Goal: Navigation & Orientation: Understand site structure

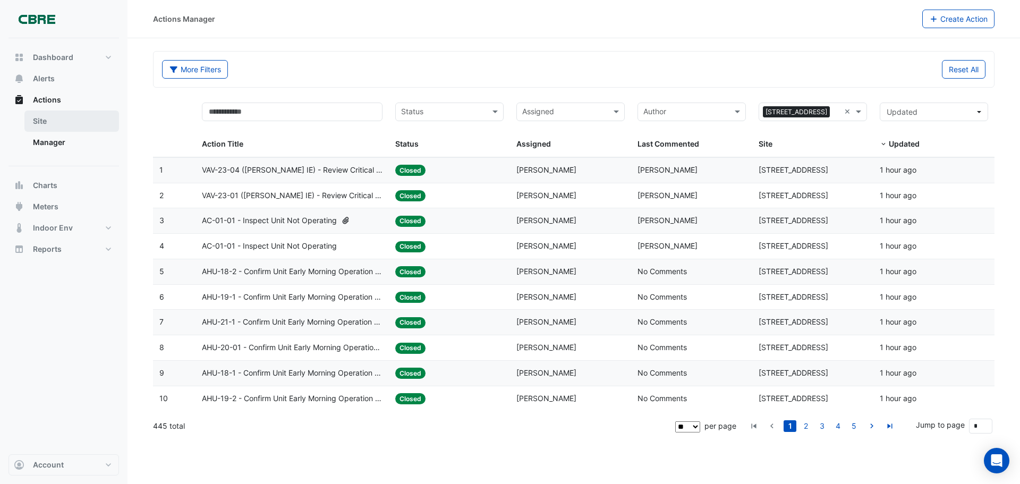
click at [44, 120] on link "Site" at bounding box center [71, 121] width 95 height 21
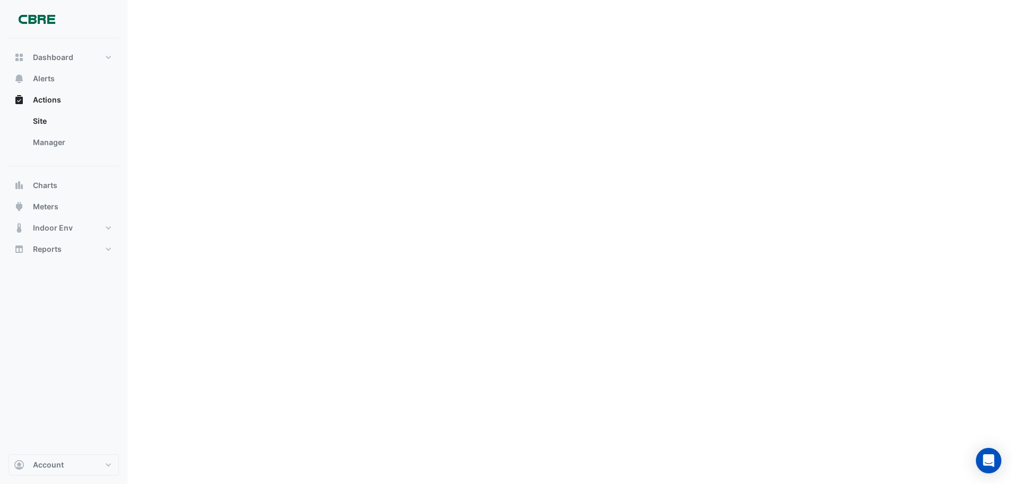
scroll to position [903, 0]
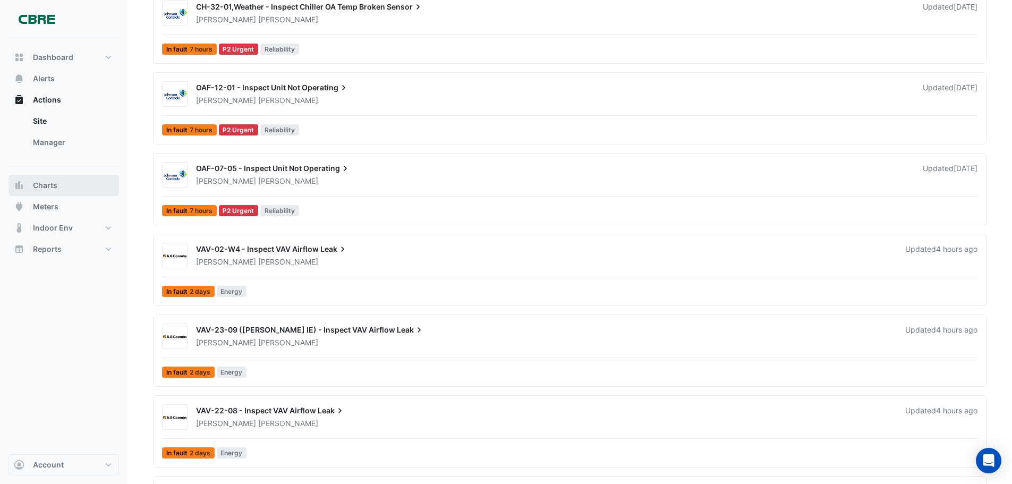
click at [29, 183] on button "Charts" at bounding box center [64, 185] width 111 height 21
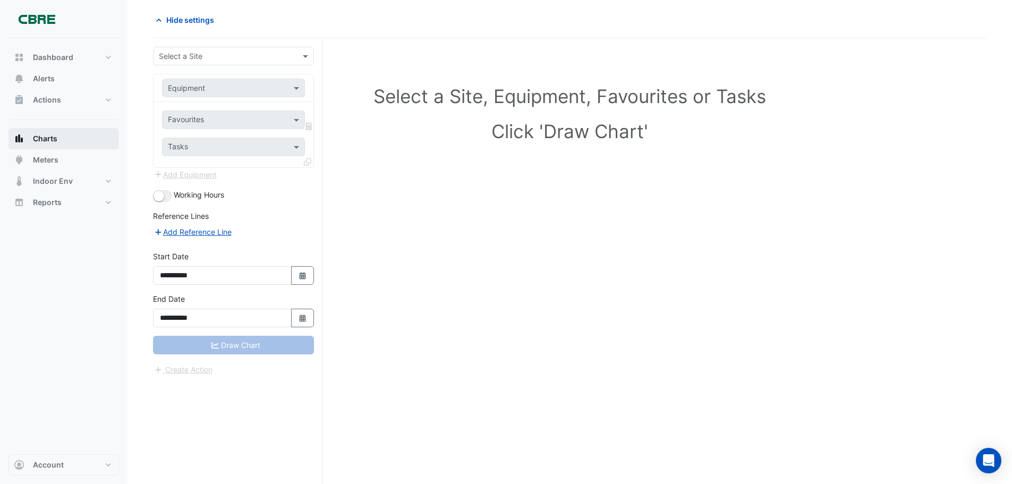
scroll to position [40, 0]
click at [45, 83] on span "Alerts" at bounding box center [44, 78] width 22 height 11
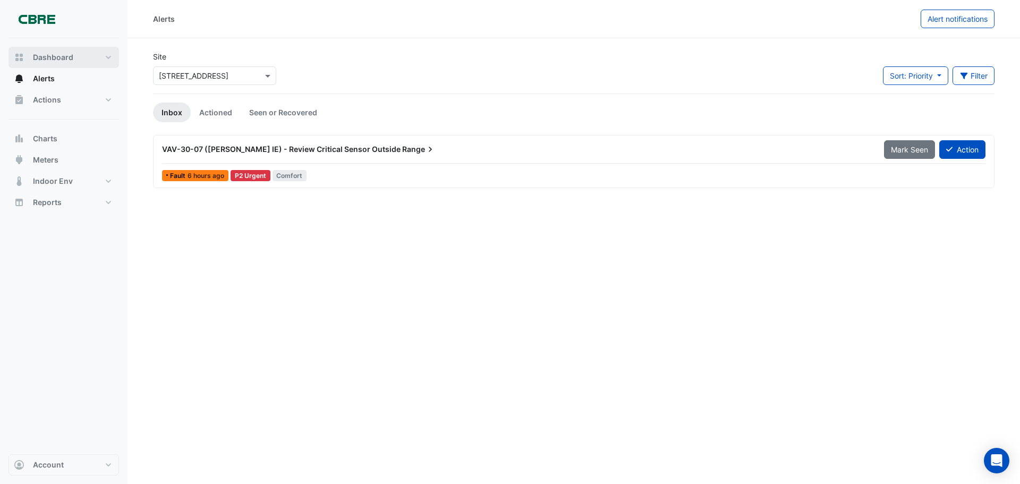
click at [61, 52] on span "Dashboard" at bounding box center [53, 57] width 40 height 11
